Goal: Task Accomplishment & Management: Manage account settings

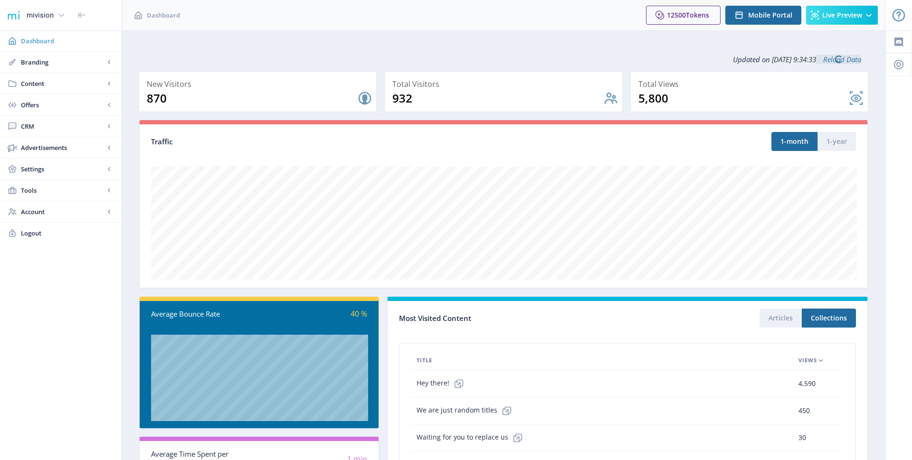
click at [77, 41] on span "Dashboard" at bounding box center [67, 41] width 93 height 10
click at [65, 86] on span "Content" at bounding box center [63, 84] width 84 height 10
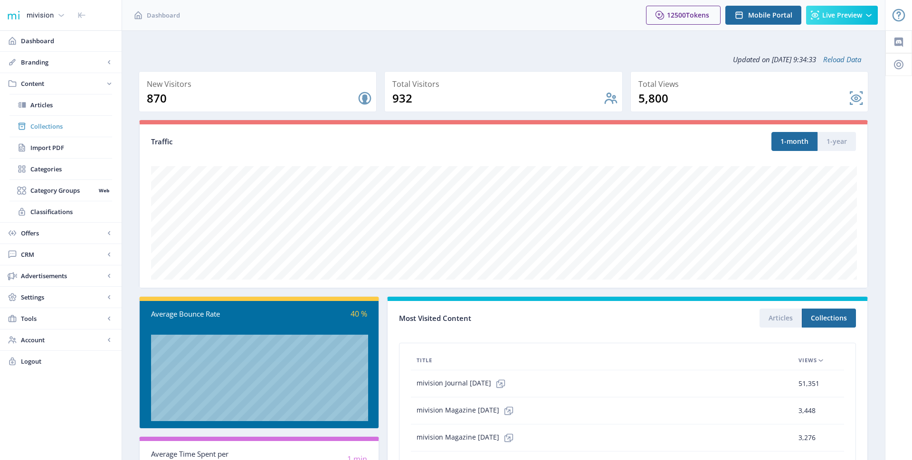
click at [59, 127] on span "Collections" at bounding box center [71, 127] width 82 height 10
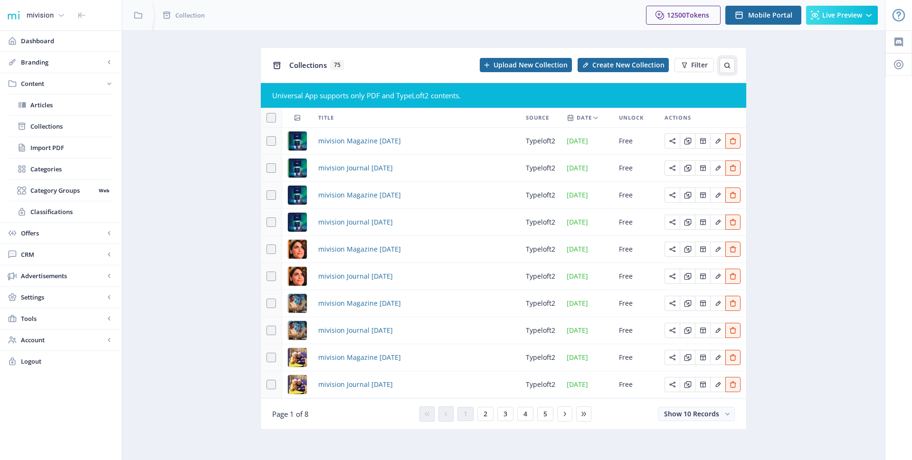
click at [722, 67] on button at bounding box center [727, 65] width 15 height 15
type input "october"
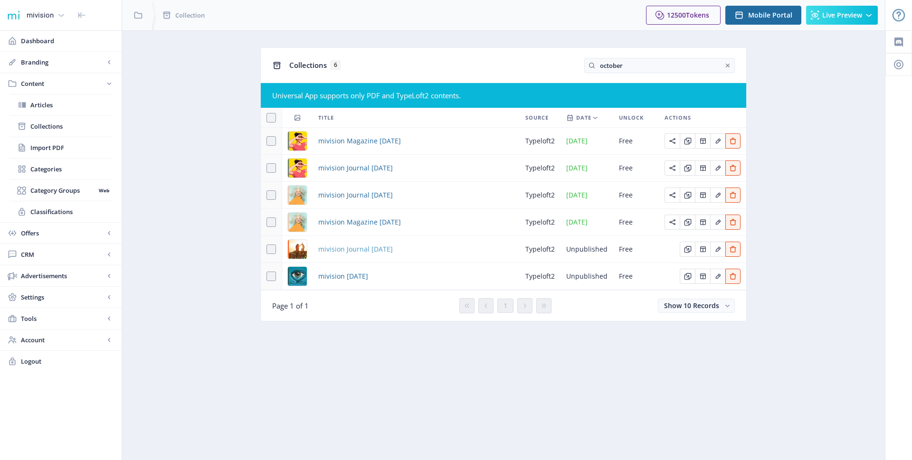
click at [392, 247] on span "mivision Journal [DATE]" at bounding box center [355, 249] width 75 height 11
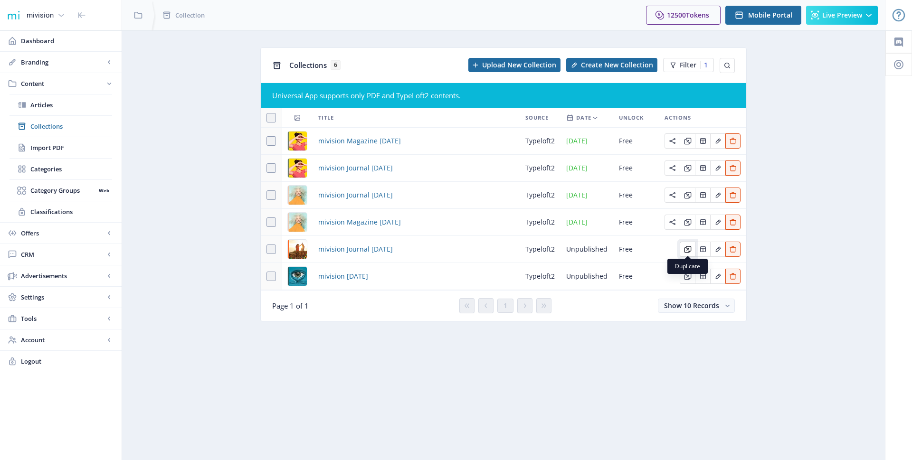
click at [685, 249] on icon "Edit page" at bounding box center [688, 250] width 8 height 8
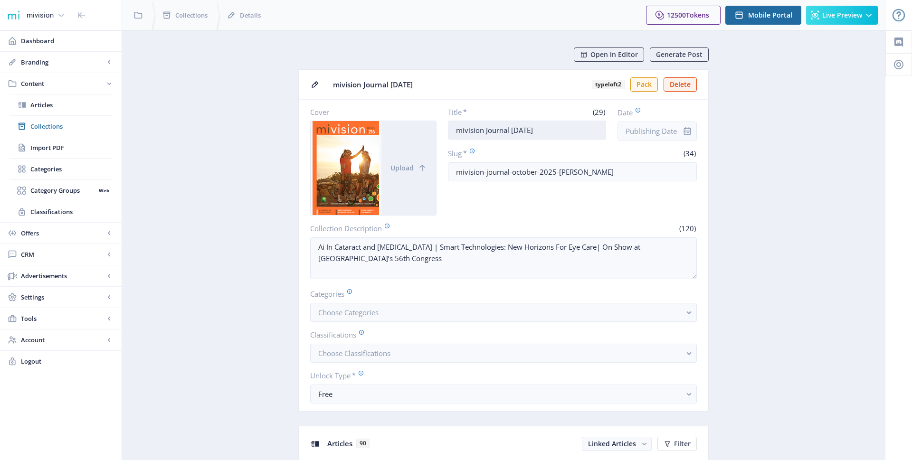
drag, startPoint x: 510, startPoint y: 128, endPoint x: 484, endPoint y: 128, distance: 26.6
click at [484, 128] on input "mivision Journal [DATE]" at bounding box center [527, 130] width 159 height 19
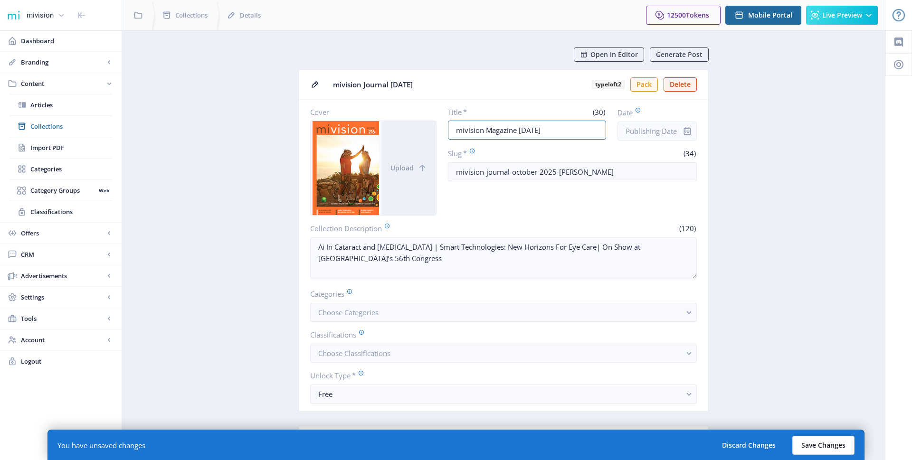
type input "mivision Magazine [DATE]"
click at [827, 447] on button "Save Changes" at bounding box center [823, 445] width 62 height 19
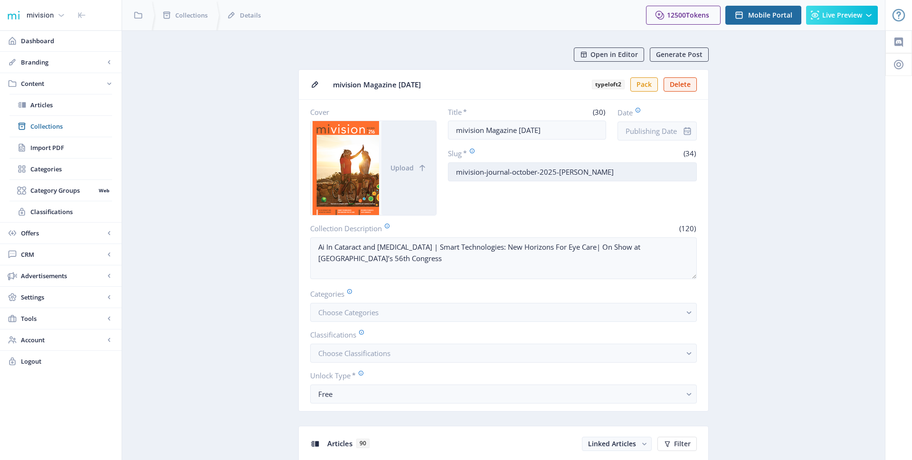
click at [505, 168] on input "mivision-journal-october-2025-[PERSON_NAME]" at bounding box center [572, 171] width 249 height 19
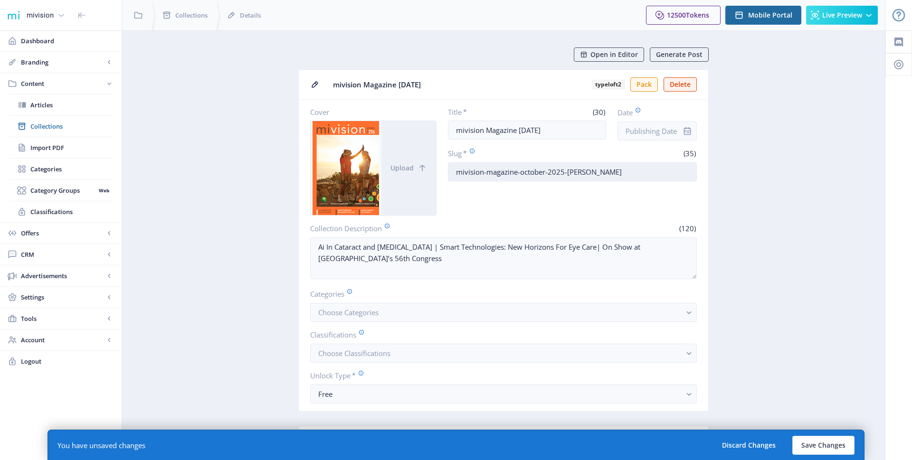
drag, startPoint x: 564, startPoint y: 169, endPoint x: 594, endPoint y: 167, distance: 29.5
click at [595, 169] on input "mivision-magazine-october-2025-[PERSON_NAME]" at bounding box center [572, 171] width 249 height 19
type input "mivision-magazine-october-2025"
click at [817, 441] on button "Save Changes" at bounding box center [823, 445] width 62 height 19
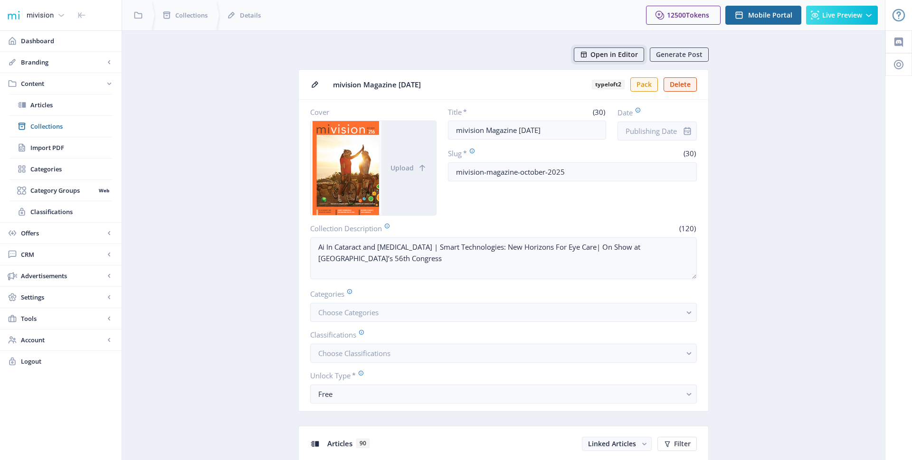
click at [628, 54] on span "Open in Editor" at bounding box center [615, 55] width 48 height 8
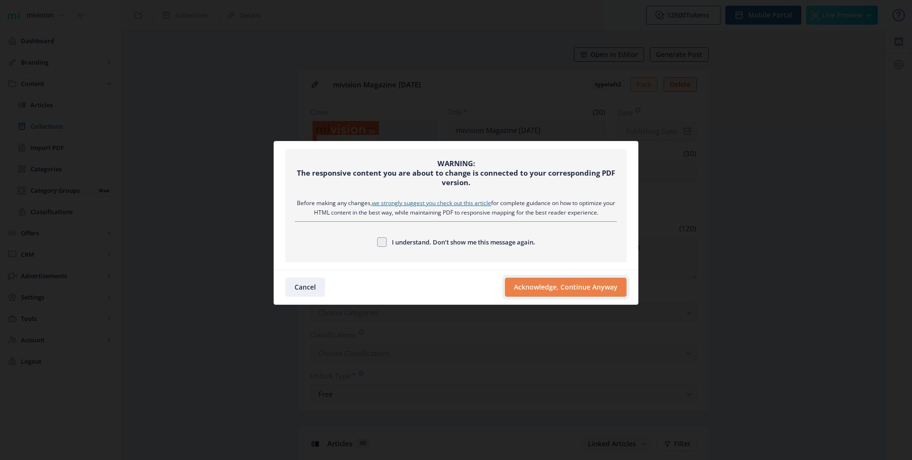
click at [529, 294] on button "Acknowledge, Continue Anyway" at bounding box center [566, 287] width 122 height 19
